Goal: Information Seeking & Learning: Find specific fact

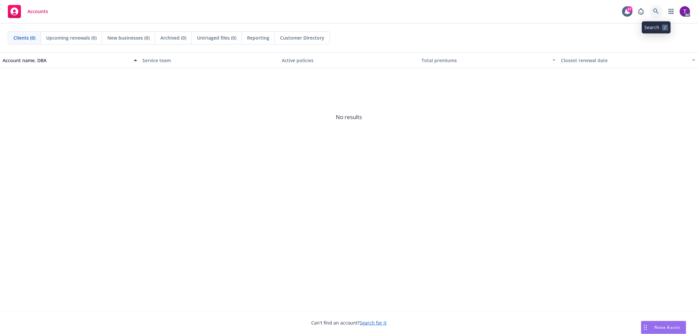
click at [659, 11] on link at bounding box center [655, 11] width 13 height 13
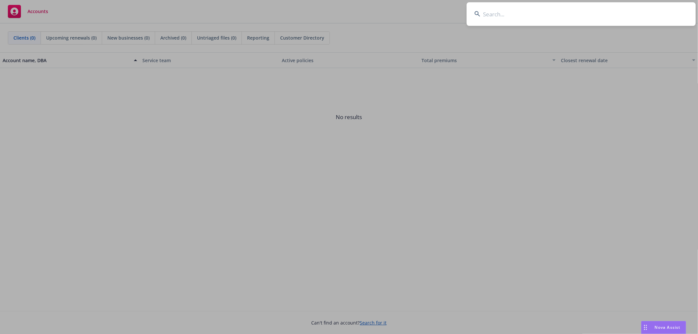
paste input "Keenan Land Company"
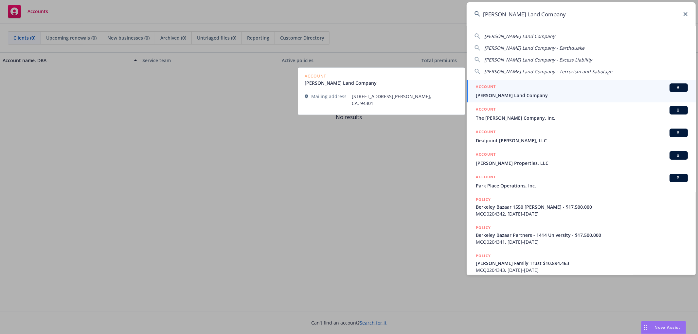
type input "Keenan Land Company"
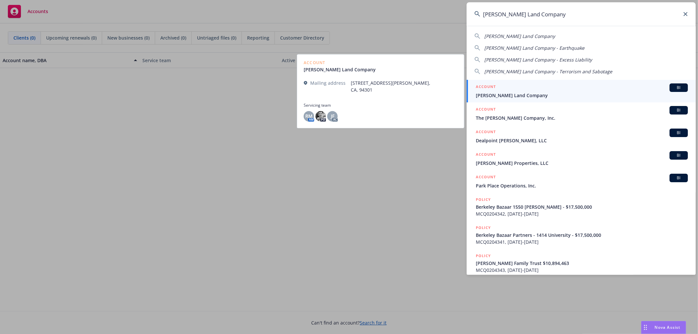
click at [512, 94] on span "Keenan Land Company" at bounding box center [582, 95] width 212 height 7
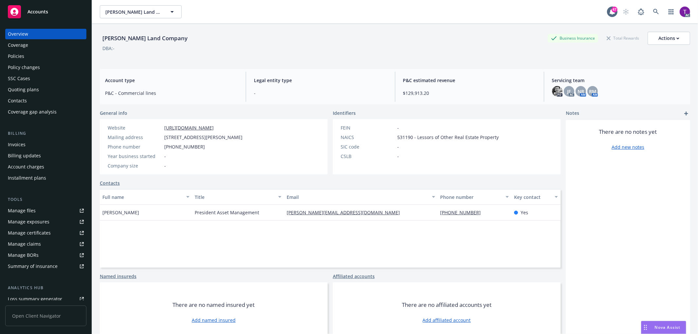
click at [17, 144] on div "Invoices" at bounding box center [17, 144] width 18 height 10
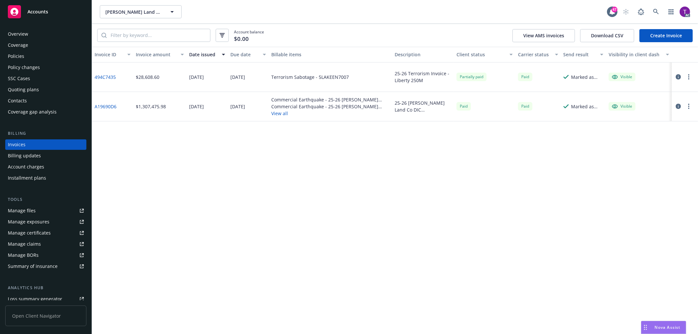
click at [101, 75] on link "494C7435" at bounding box center [105, 77] width 21 height 7
click at [12, 53] on div "Policies" at bounding box center [16, 56] width 16 height 10
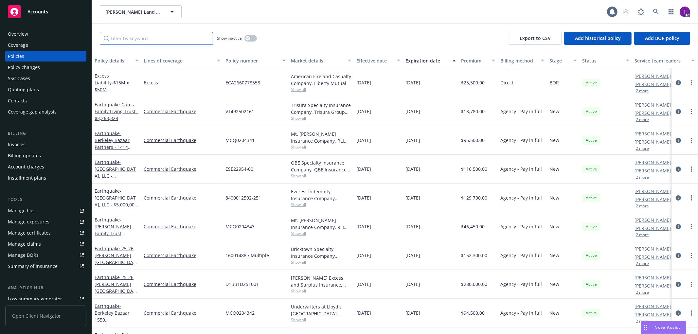
click at [160, 40] on input "Filter by keyword..." at bounding box center [156, 38] width 113 height 13
paste input "5LAKEEN7007"
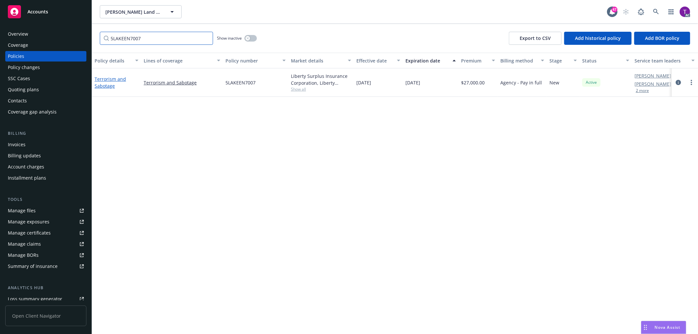
type input "5LAKEEN7007"
click at [102, 80] on link "Terrorism and Sabotage" at bounding box center [110, 82] width 31 height 13
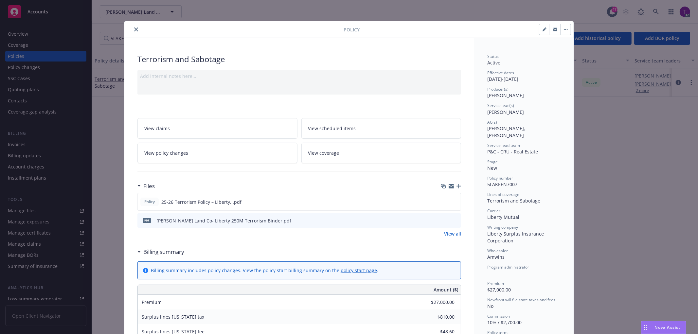
click at [452, 219] on icon "preview file" at bounding box center [455, 220] width 6 height 5
click at [451, 235] on link "View all" at bounding box center [452, 233] width 17 height 7
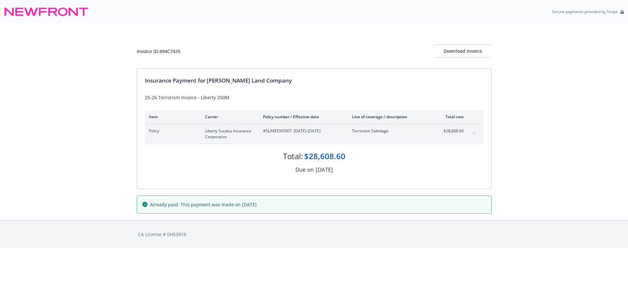
click at [275, 132] on span "#5LAKEEN7007 - 06/25/2025-06/25/2026" at bounding box center [302, 131] width 79 height 6
copy span "5LAKEEN7007"
drag, startPoint x: 346, startPoint y: 155, endPoint x: 304, endPoint y: 154, distance: 41.9
click at [304, 154] on div "Total: $28,608.60" at bounding box center [314, 153] width 339 height 18
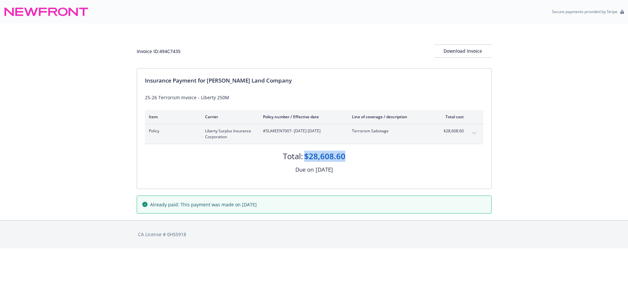
copy div "$28,608.60"
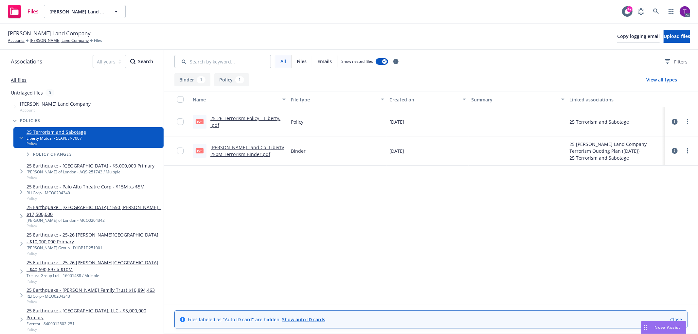
click at [236, 115] on div "pdf 25-26 Terrorism Policy – Liberty. .pdf" at bounding box center [239, 121] width 98 height 29
click at [235, 119] on link "25-26 Terrorism Policy – Liberty. .pdf" at bounding box center [245, 121] width 70 height 13
click at [658, 9] on icon at bounding box center [656, 12] width 6 height 6
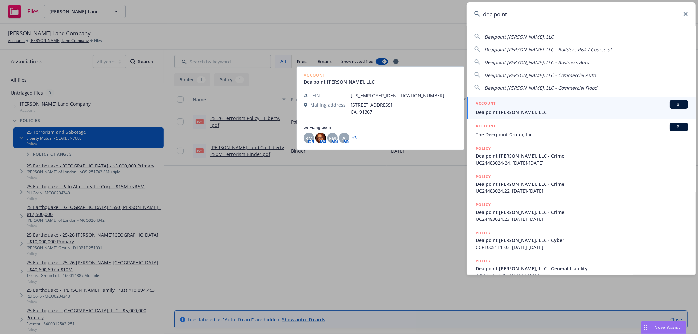
type input "dealpoint"
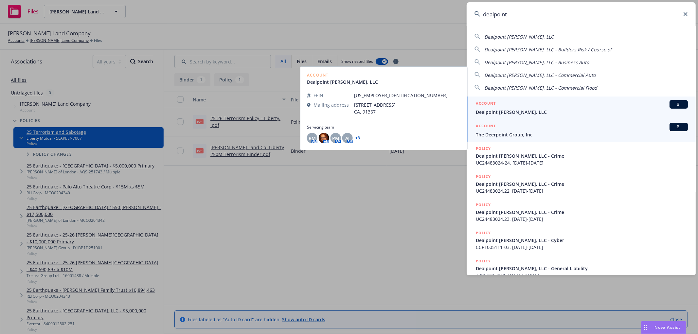
click at [522, 133] on span "The Deerpoint Group, Inc" at bounding box center [582, 134] width 212 height 7
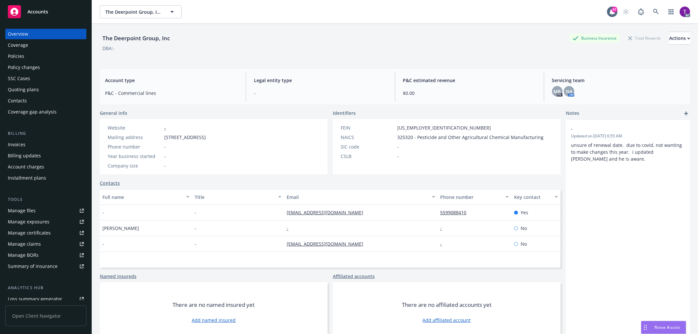
click at [20, 146] on div "Invoices" at bounding box center [17, 144] width 18 height 10
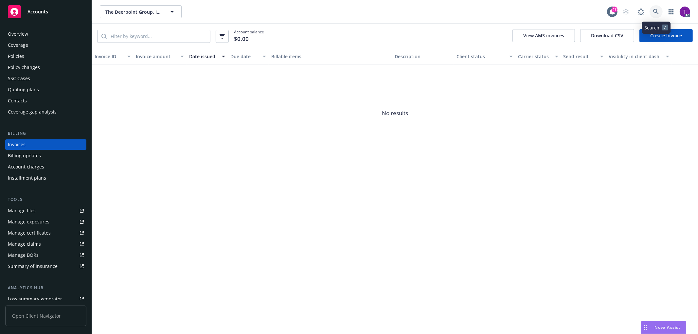
click at [656, 14] on icon at bounding box center [656, 12] width 6 height 6
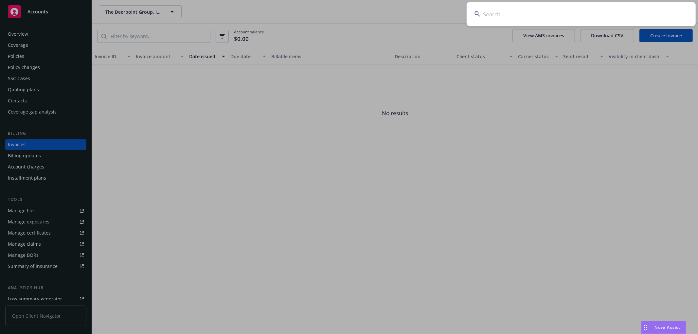
type input "a"
type input "paystand"
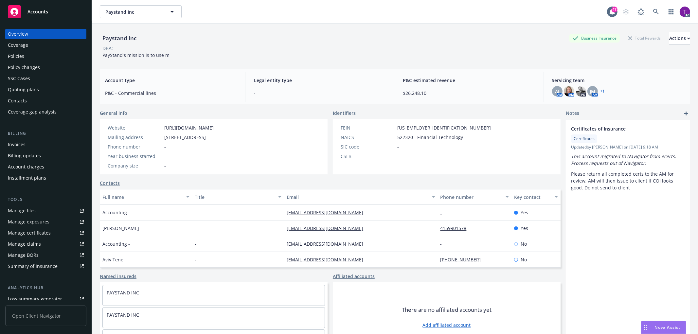
click at [26, 141] on div "Invoices" at bounding box center [46, 144] width 76 height 10
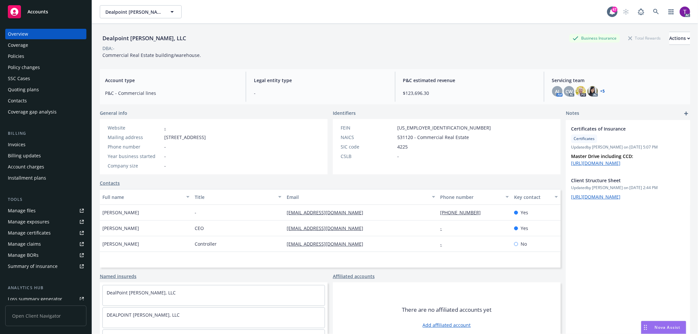
click at [24, 146] on div "Invoices" at bounding box center [17, 144] width 18 height 10
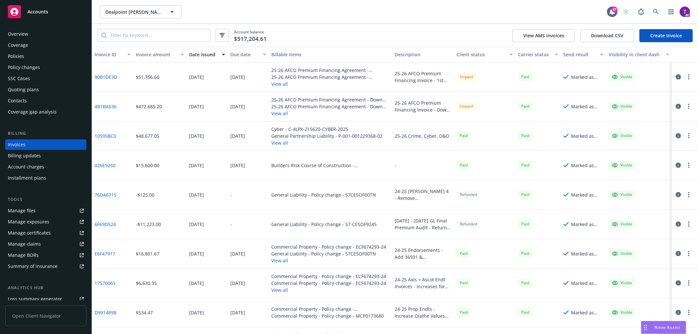
click at [149, 57] on div "Invoice amount" at bounding box center [156, 54] width 41 height 7
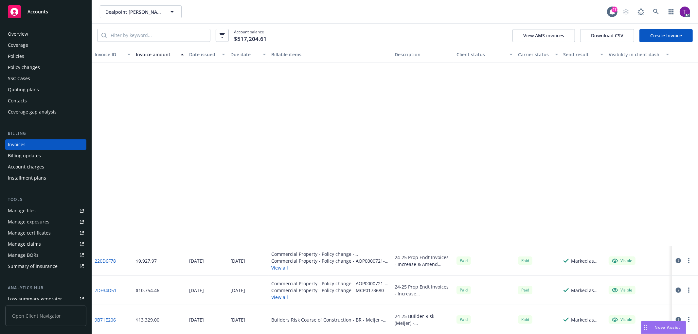
scroll to position [582, 0]
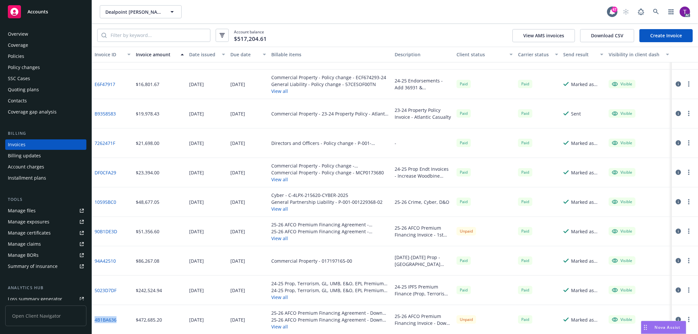
drag, startPoint x: 118, startPoint y: 319, endPoint x: 95, endPoint y: 322, distance: 23.1
click at [95, 322] on div "4B1BA636" at bounding box center [112, 319] width 41 height 29
copy link "4B1BA636"
click at [676, 318] on icon "button" at bounding box center [678, 319] width 5 height 5
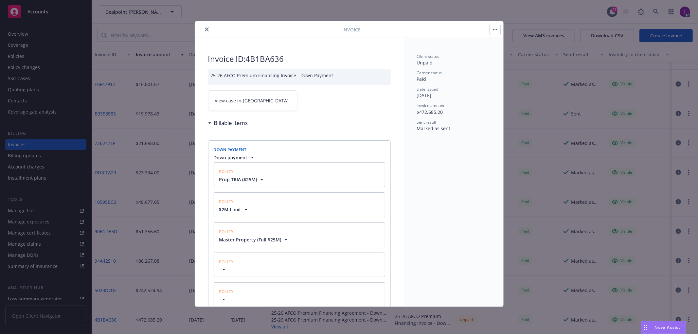
click at [252, 106] on link "View case in SSC" at bounding box center [252, 100] width 89 height 21
click at [207, 28] on icon "close" at bounding box center [207, 29] width 4 height 4
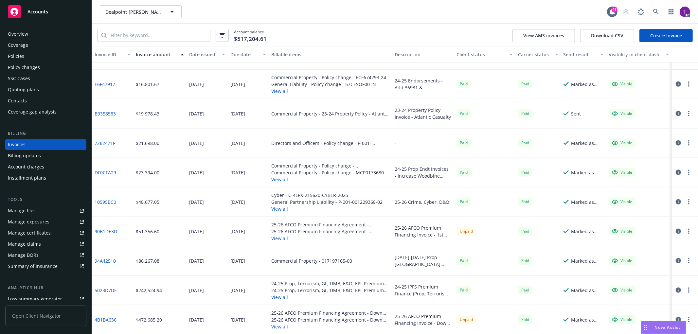
click at [676, 229] on icon "button" at bounding box center [678, 231] width 5 height 5
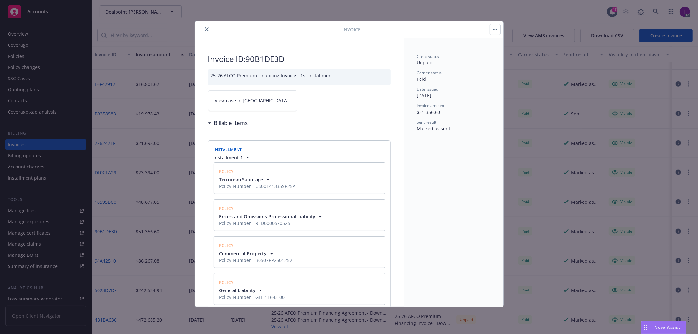
click at [233, 108] on link "View case in SSC" at bounding box center [252, 100] width 89 height 21
click at [205, 30] on icon "close" at bounding box center [207, 29] width 4 height 4
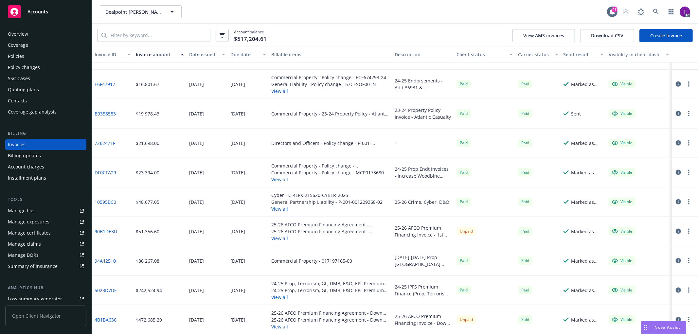
click at [103, 228] on link "90B1DE3D" at bounding box center [106, 231] width 23 height 7
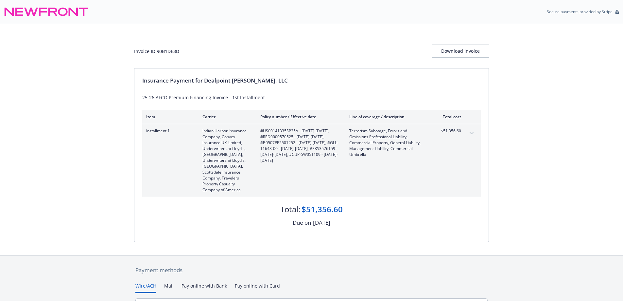
click at [281, 131] on span "#US00141335SP25A - [DATE]-[DATE], #RED0000570525 - [DATE]-[DATE], #B0507PP25012…" at bounding box center [299, 145] width 79 height 35
copy span "US00141335SP25A"
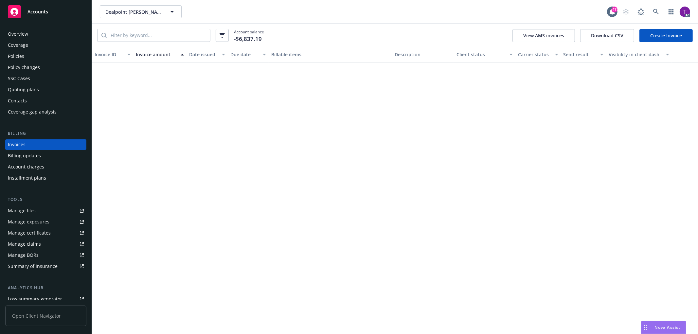
scroll to position [582, 0]
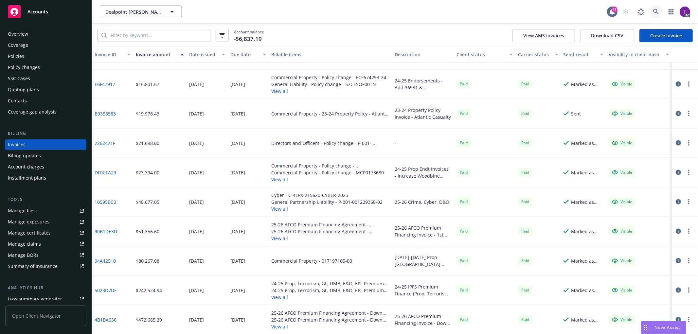
click at [660, 16] on link at bounding box center [655, 11] width 13 height 13
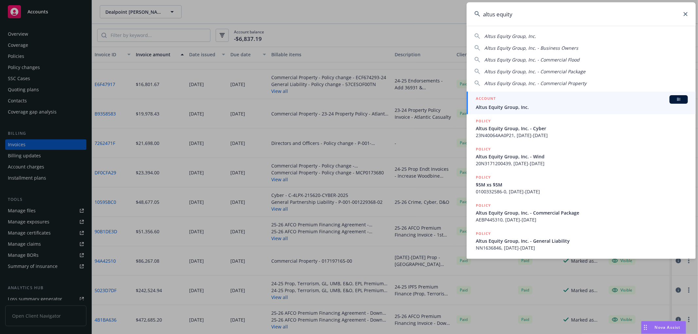
type input "altus equity"
click at [515, 108] on span "Altus Equity Group, Inc." at bounding box center [582, 107] width 212 height 7
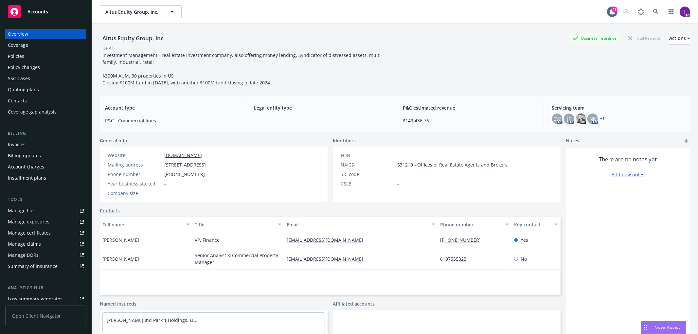
click at [20, 149] on div "Invoices" at bounding box center [17, 144] width 18 height 10
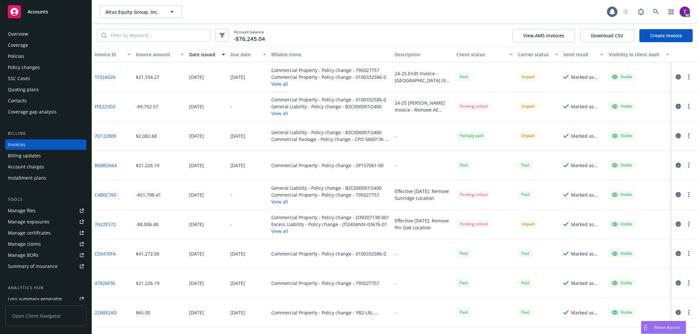
click at [157, 58] on div "Invoice amount" at bounding box center [156, 54] width 41 height 7
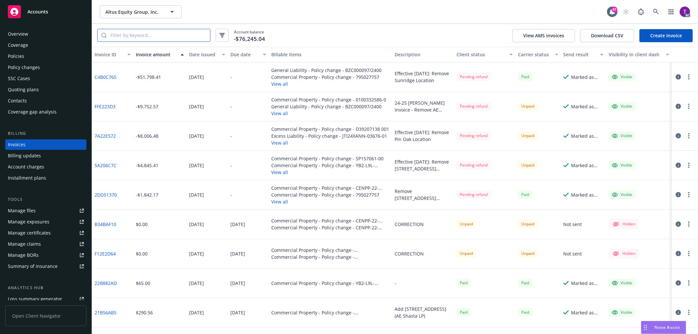
click at [161, 36] on input "search" at bounding box center [158, 35] width 103 height 12
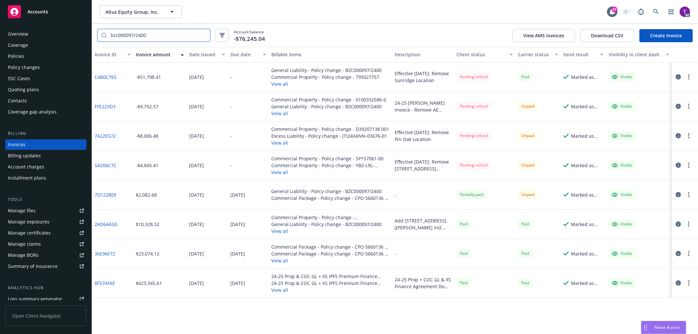
type input "bzc000097/2400"
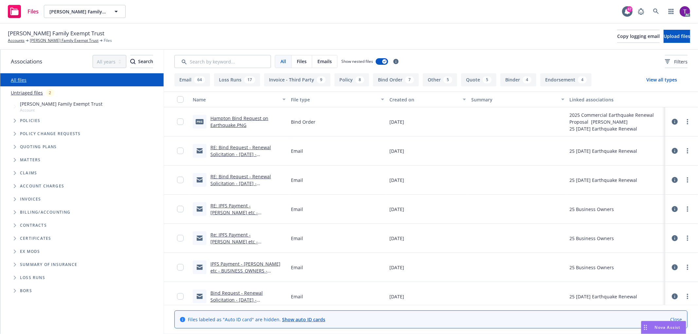
click at [224, 240] on link "Re: IPFS Payment - [PERSON_NAME] etc - BUSINESS_OWNERS - 4WA3CM0000900-02 - Eff…" at bounding box center [243, 252] width 67 height 41
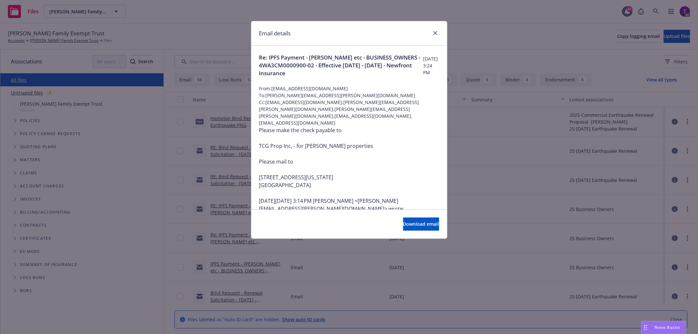
click at [395, 215] on div "Download email" at bounding box center [349, 223] width 196 height 29
click at [403, 220] on button "Download email" at bounding box center [421, 224] width 36 height 13
click at [170, 174] on div "Email details Re: IPFS Payment - [PERSON_NAME] etc - BUSINESS_OWNERS - 4WA3CM00…" at bounding box center [349, 167] width 698 height 334
click at [214, 63] on div "Email details Re: IPFS Payment - [PERSON_NAME] etc - BUSINESS_OWNERS - 4WA3CM00…" at bounding box center [349, 167] width 698 height 334
click at [432, 33] on link "close" at bounding box center [435, 33] width 8 height 8
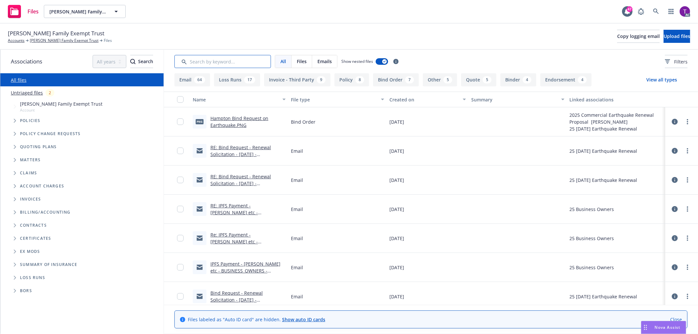
click at [262, 66] on input "Search by keyword..." at bounding box center [222, 61] width 97 height 13
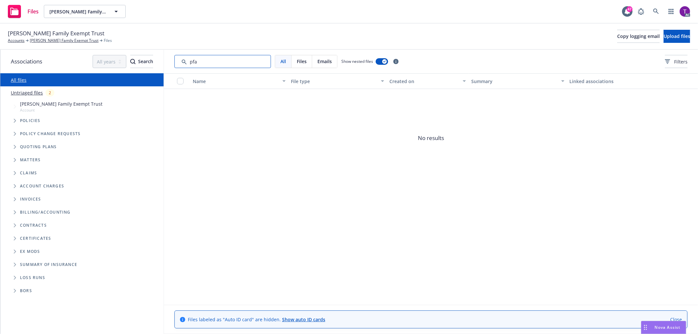
type input "pfa"
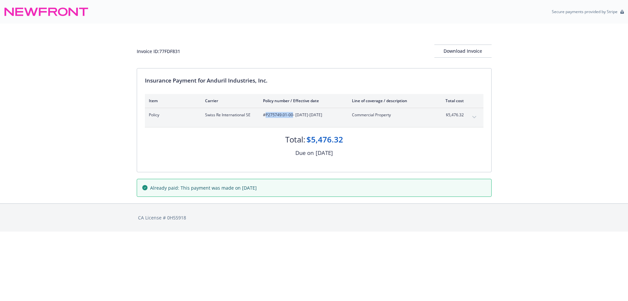
drag, startPoint x: 293, startPoint y: 118, endPoint x: 266, endPoint y: 117, distance: 26.8
click at [266, 117] on div "Policy Swiss Re International SE #P275749.01-00 - [DATE]-[DATE] Commercial Prop…" at bounding box center [314, 117] width 339 height 19
copy span "P275749.01-00"
click at [473, 115] on button "expand content" at bounding box center [474, 117] width 10 height 10
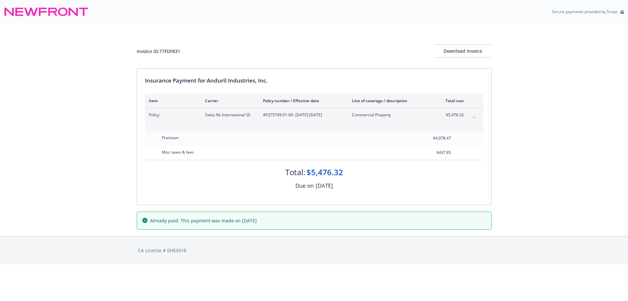
click at [178, 52] on div "Invoice ID: 77FDF831" at bounding box center [159, 51] width 44 height 7
copy div "77FDF831"
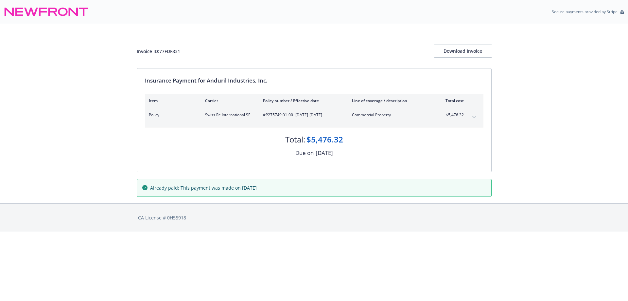
click at [279, 116] on span "#P275749.01-00 - [DATE]-[DATE]" at bounding box center [302, 115] width 79 height 6
copy span "P275749.01"
click at [222, 116] on span "Swiss Re International SE" at bounding box center [228, 115] width 47 height 6
click at [216, 116] on span "Swiss Re International SE" at bounding box center [228, 115] width 47 height 6
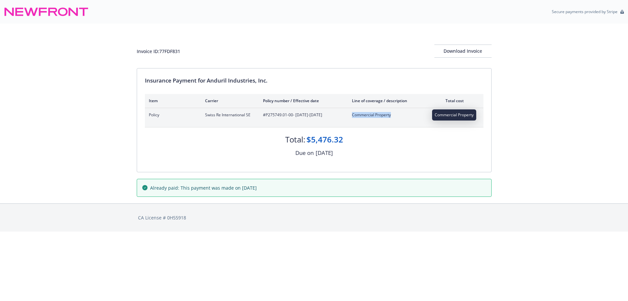
drag, startPoint x: 352, startPoint y: 116, endPoint x: 391, endPoint y: 116, distance: 38.9
click at [391, 116] on span "Commercial Property" at bounding box center [390, 115] width 77 height 6
copy span "Commercial Property"
